Goal: Information Seeking & Learning: Learn about a topic

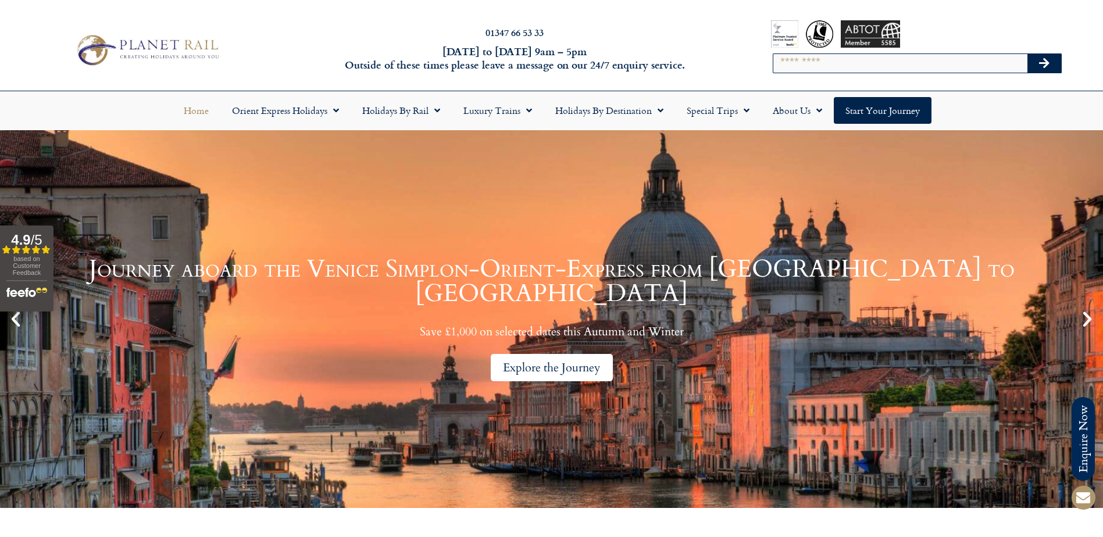
click at [541, 354] on div "Explore the Journey" at bounding box center [552, 367] width 122 height 27
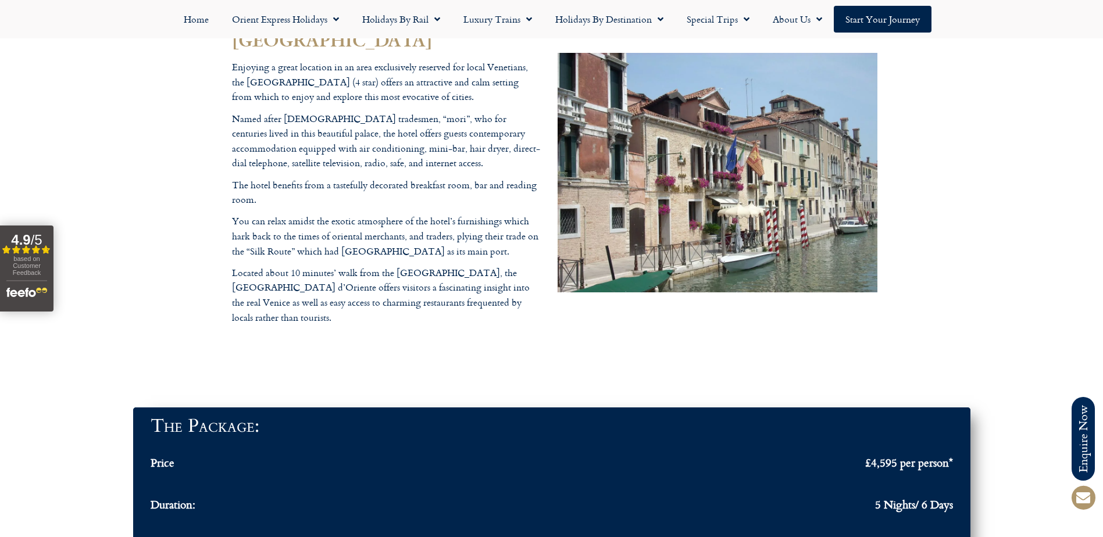
scroll to position [3605, 0]
